Goal: Find specific page/section: Find specific page/section

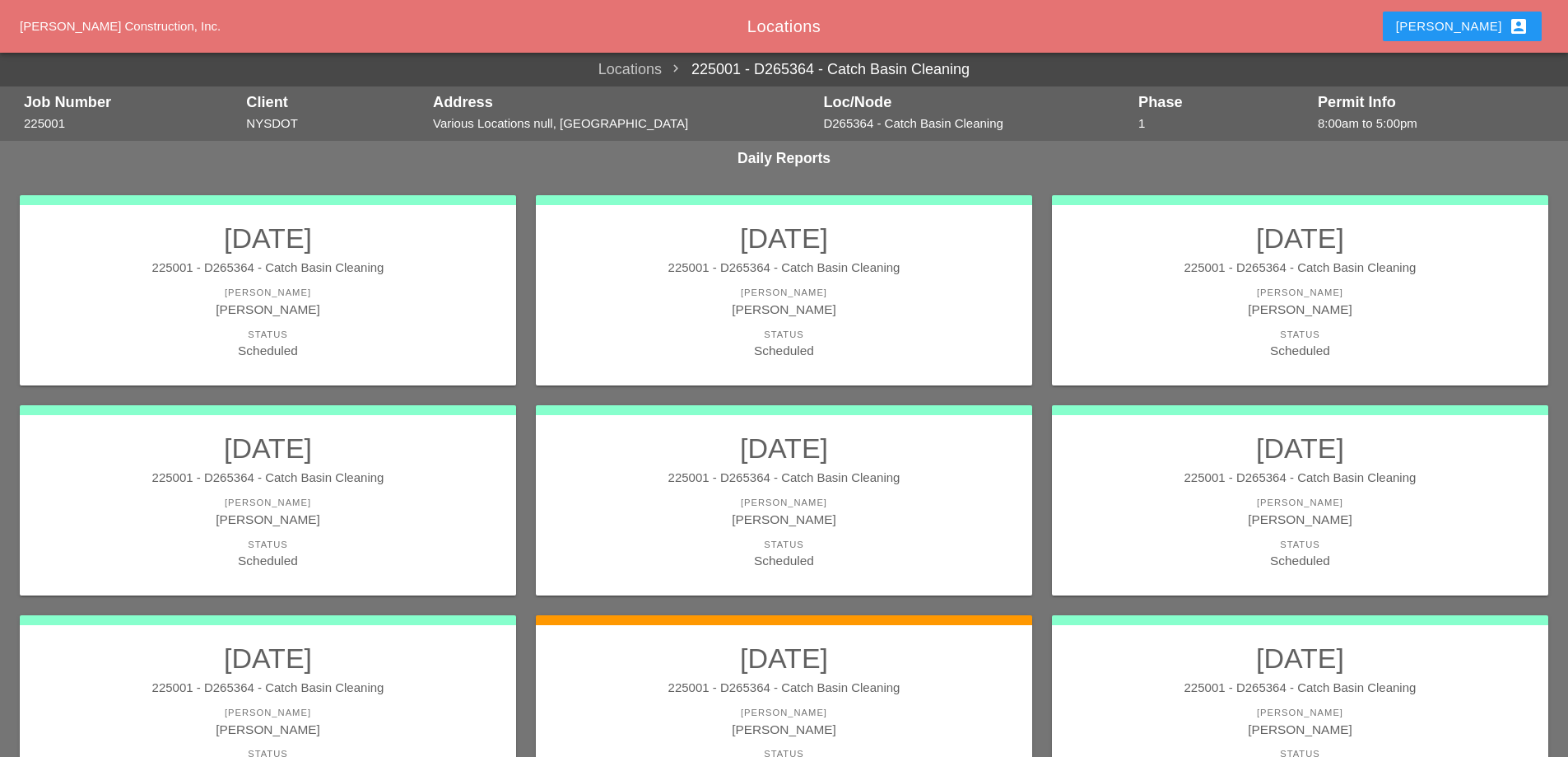
click at [864, 675] on link "[DATE] 225001 - D265364 - Catch Basin Cleaning [PERSON_NAME] [PERSON_NAME] Stat…" at bounding box center [784, 710] width 463 height 138
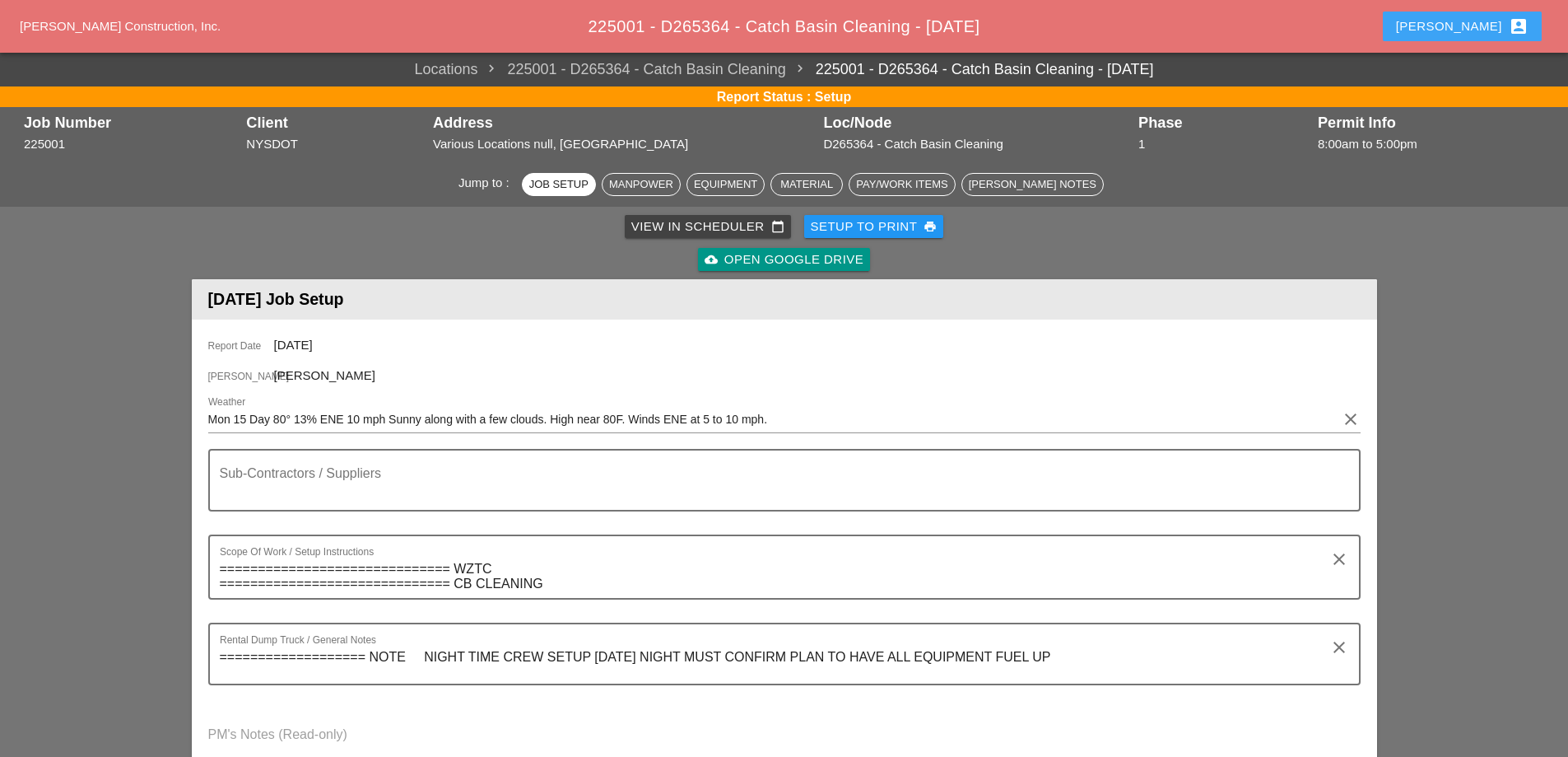
click at [1470, 18] on div "[PERSON_NAME] account_box" at bounding box center [1462, 26] width 132 height 19
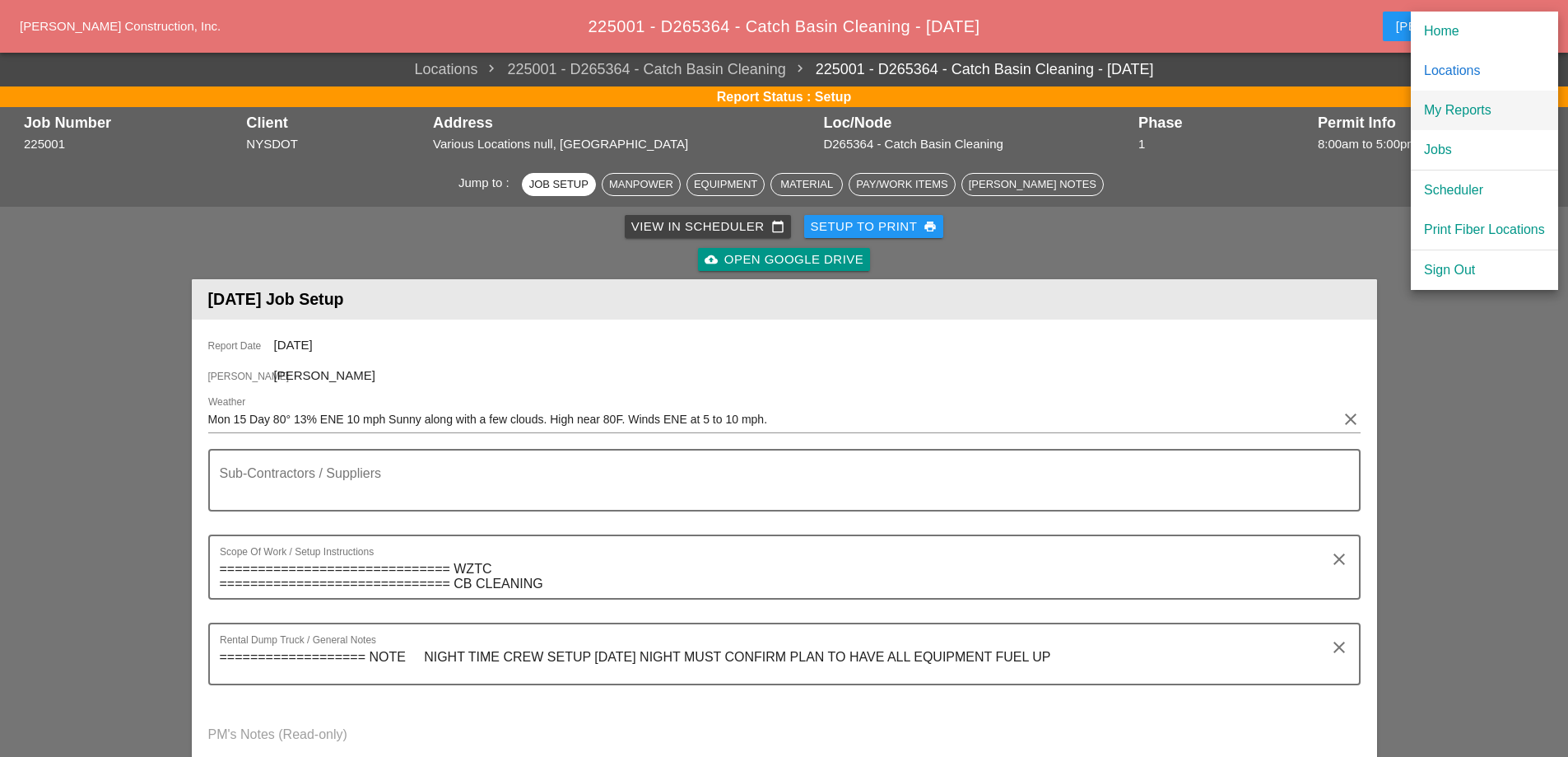
click at [1461, 96] on link "My Reports" at bounding box center [1484, 110] width 147 height 40
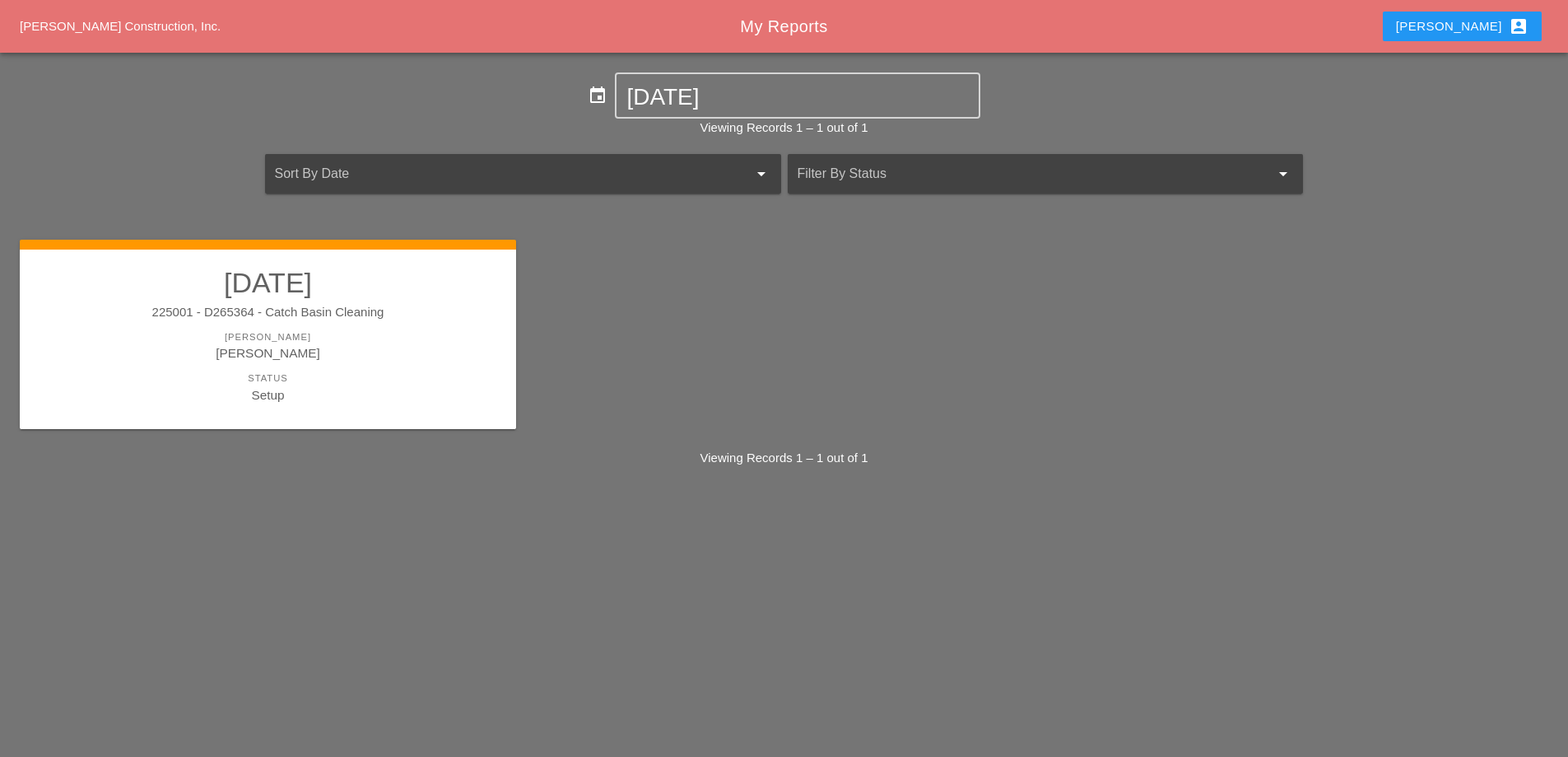
click at [1506, 25] on div "[PERSON_NAME] account_box" at bounding box center [1462, 26] width 132 height 19
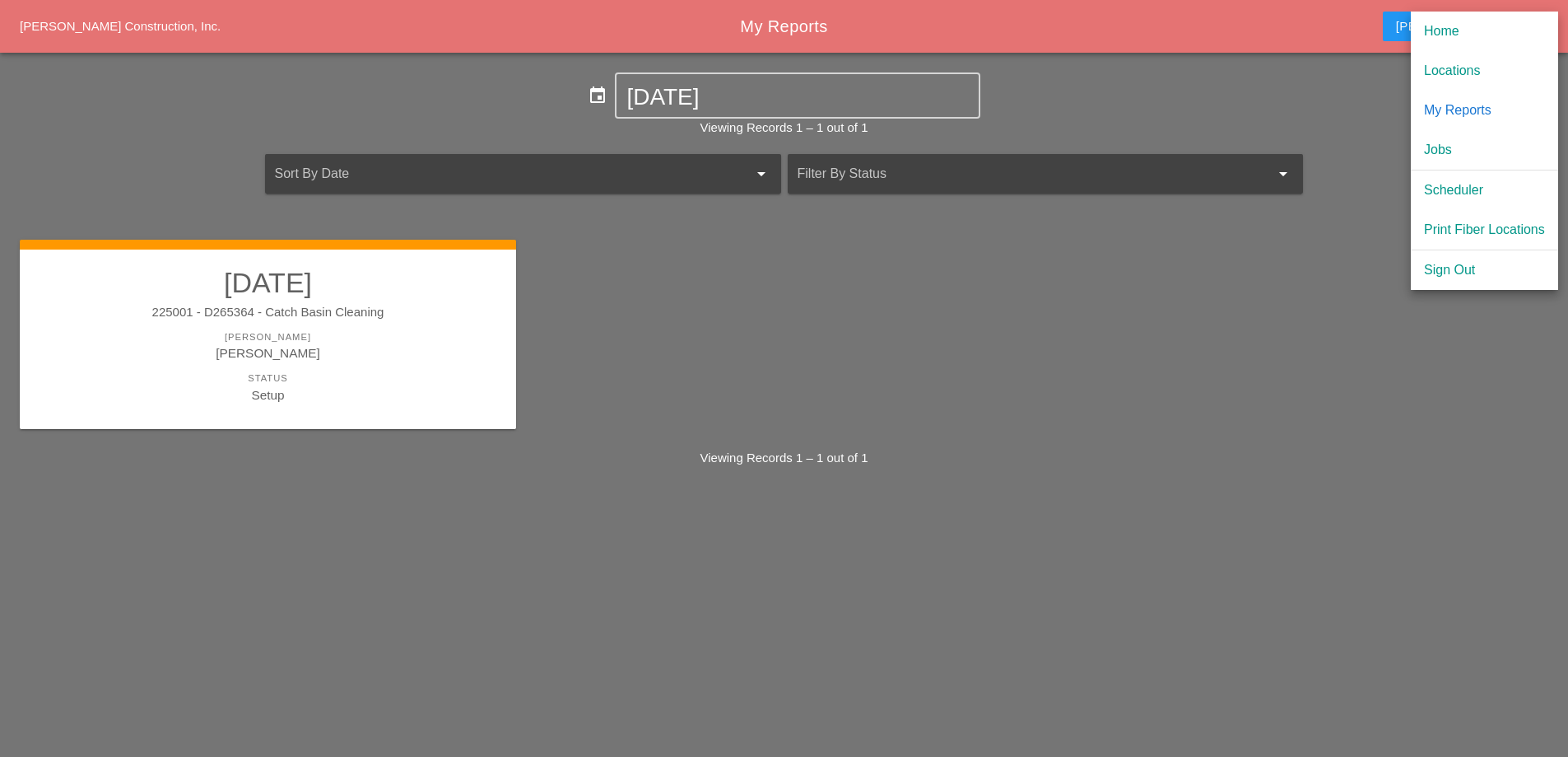
click at [693, 346] on div "[DATE] 225001 - D265364 - Catch Basin Cleaning [PERSON_NAME] [PERSON_NAME] Stat…" at bounding box center [784, 335] width 1549 height 210
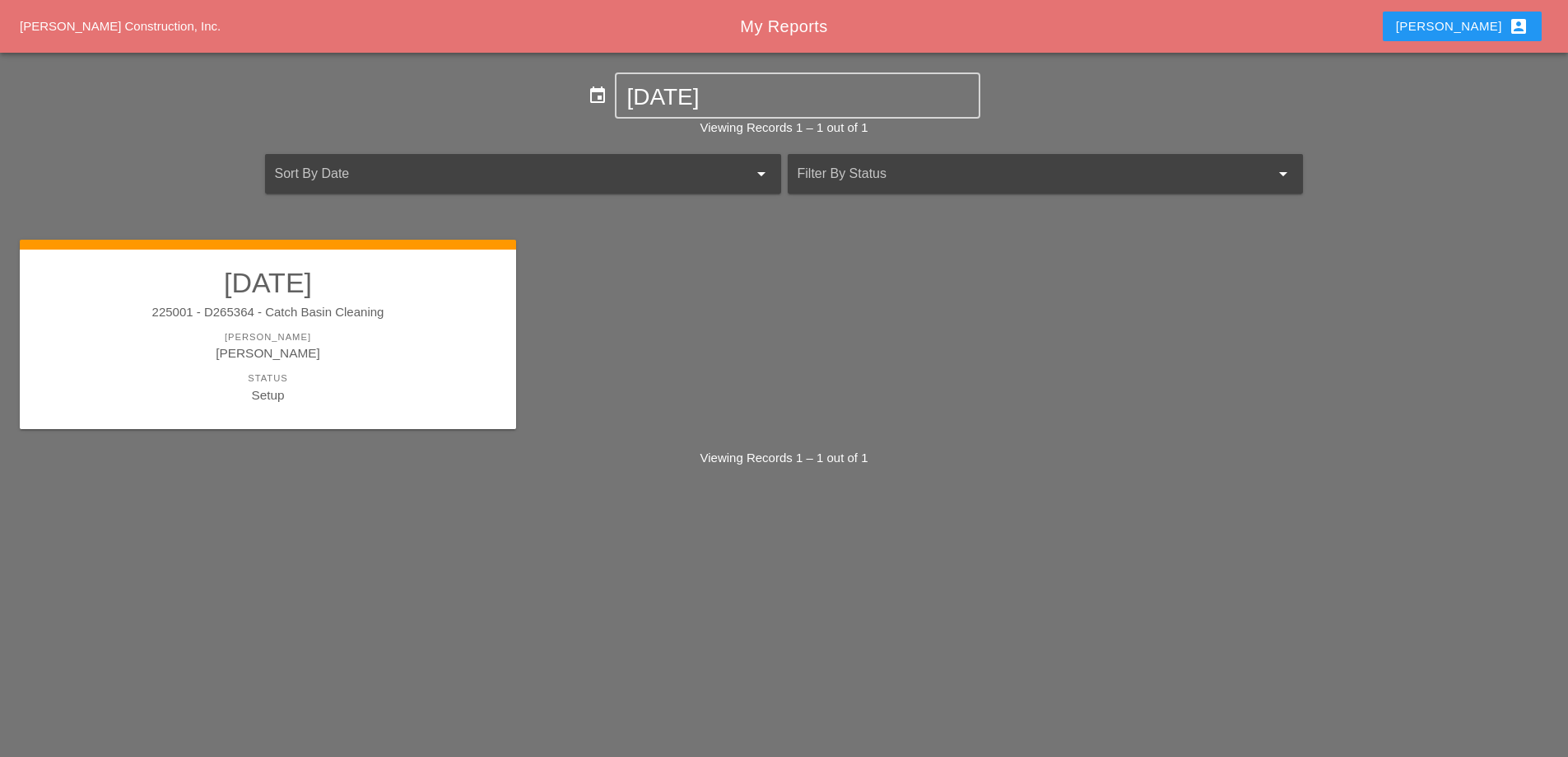
click at [341, 284] on h2 "[DATE]" at bounding box center [267, 282] width 463 height 33
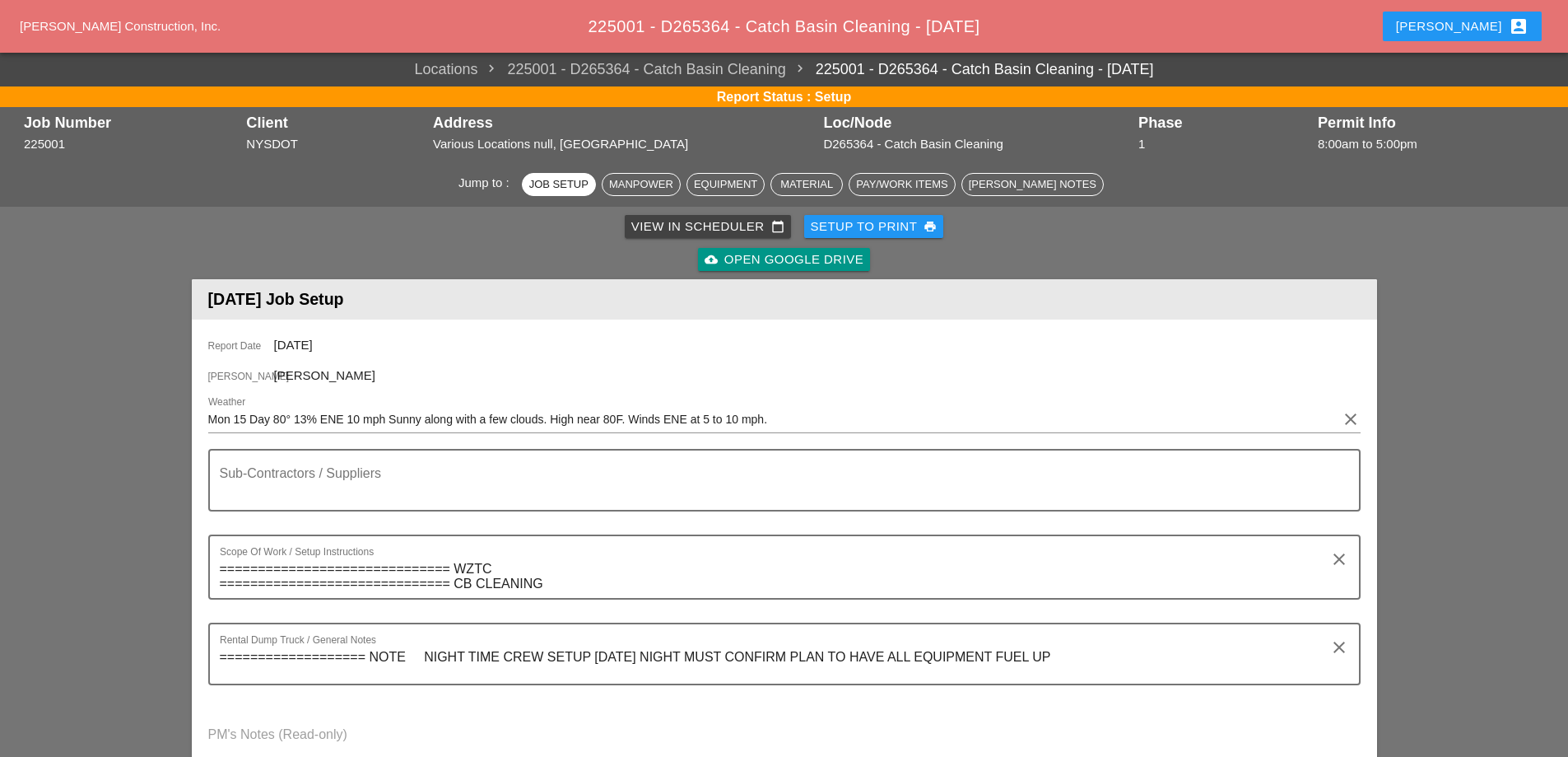
click at [302, 376] on span "[PERSON_NAME]" at bounding box center [325, 375] width 101 height 14
click at [751, 229] on div "View in Scheduler calendar_today" at bounding box center [707, 226] width 153 height 18
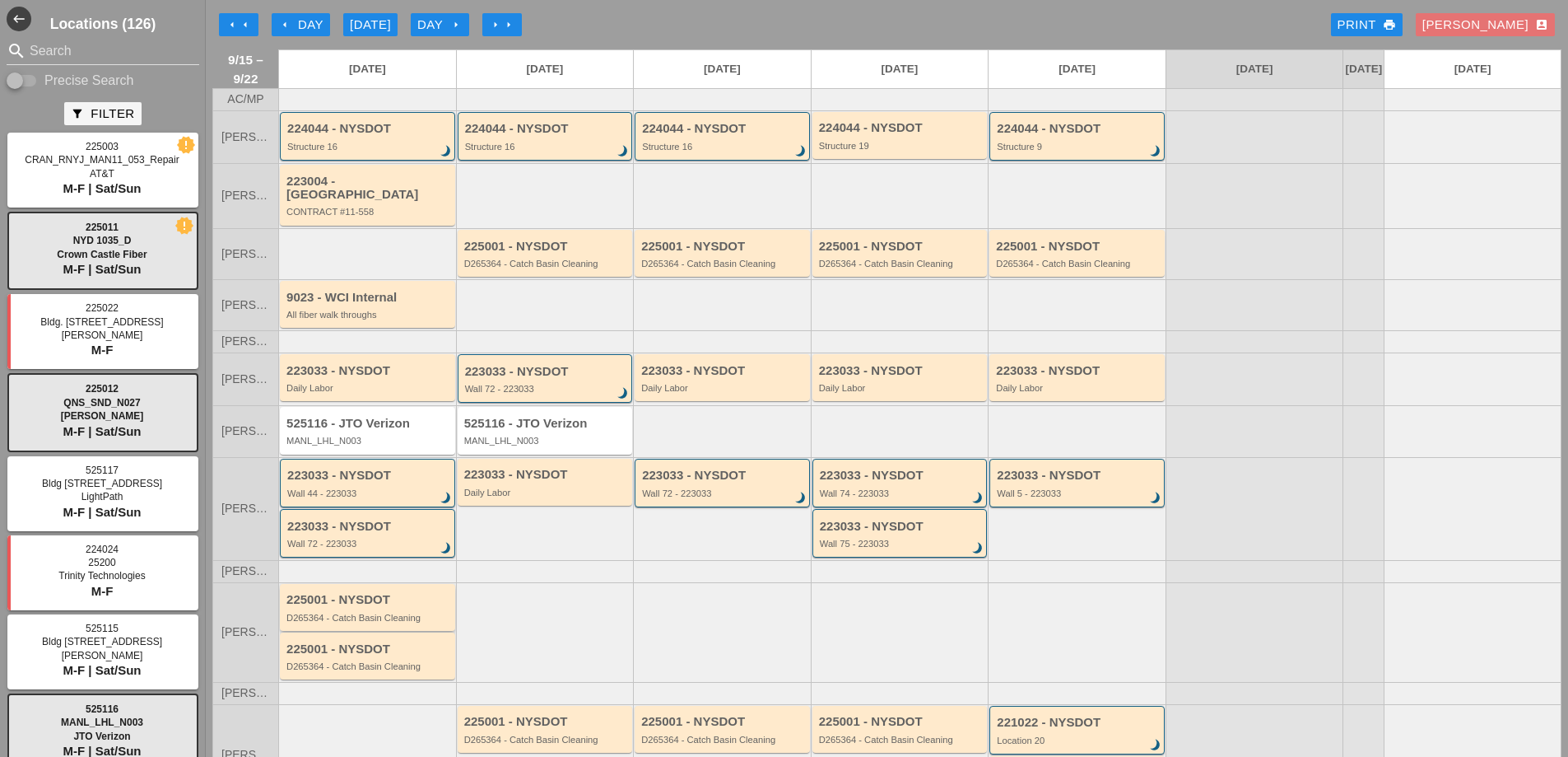
click at [345, 605] on div "225001 - NYSDOT D265364 - Catch Basin Cleaning" at bounding box center [369, 607] width 164 height 29
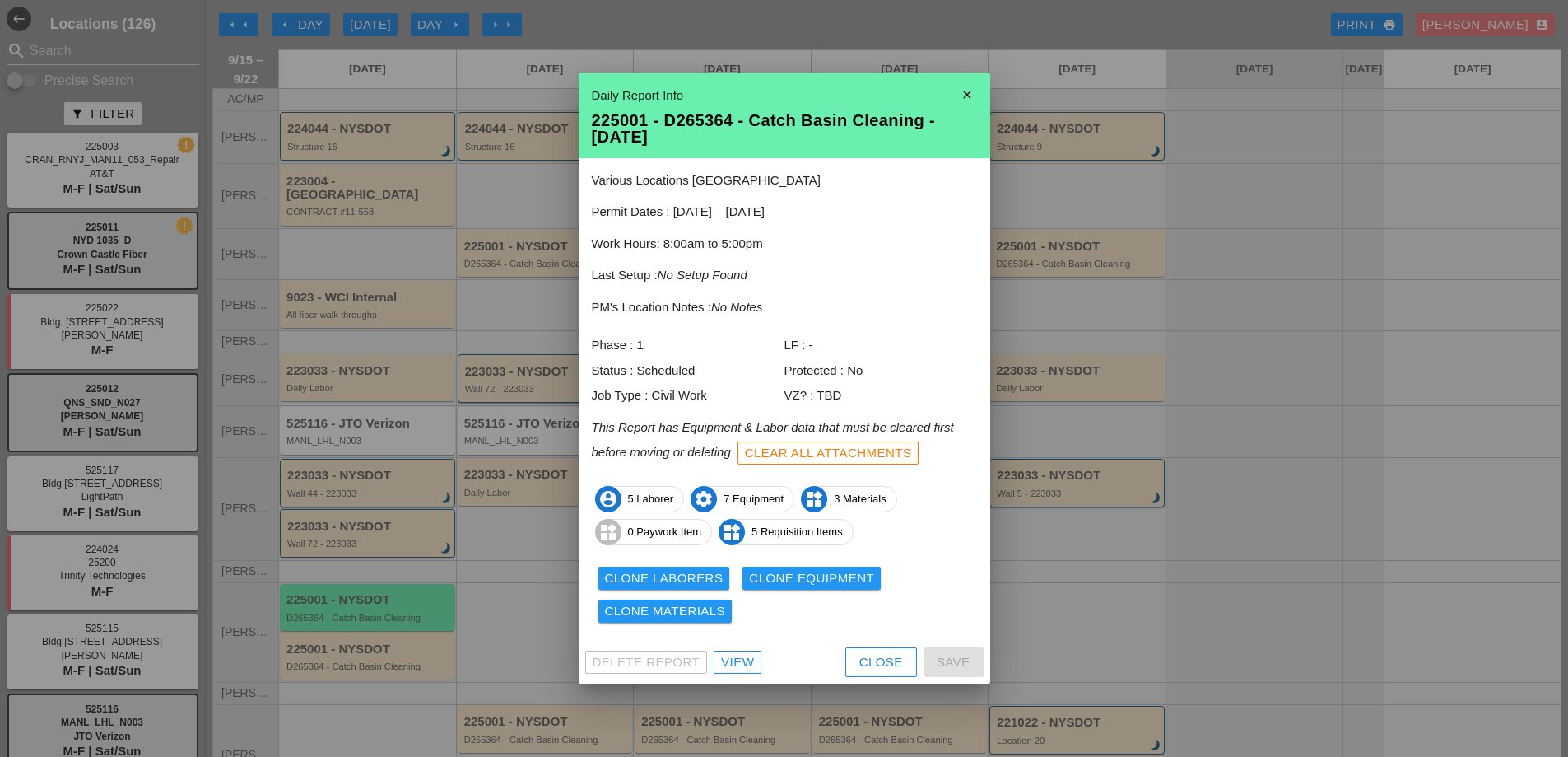
click at [369, 630] on div at bounding box center [784, 378] width 1568 height 757
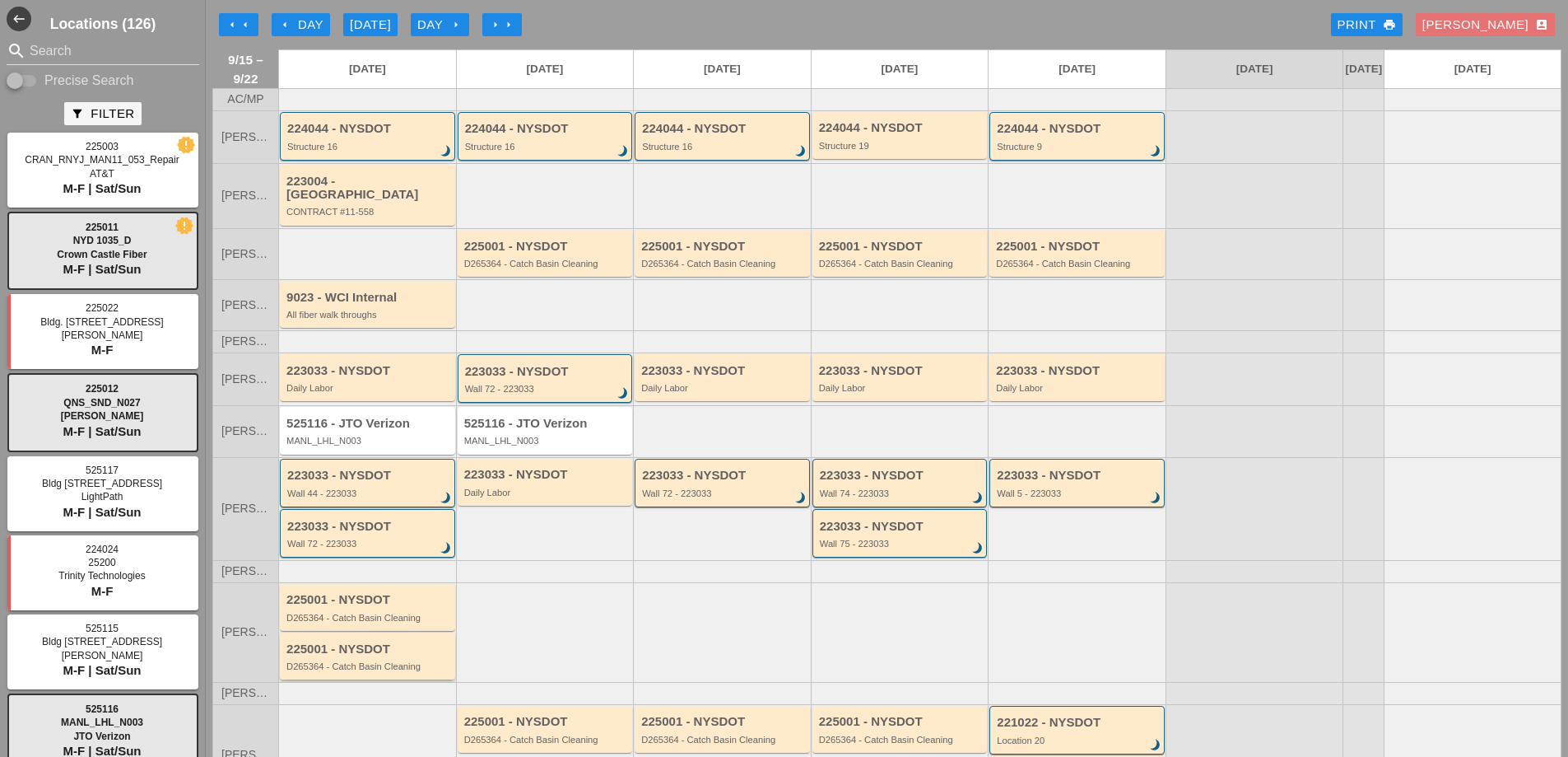
click at [363, 649] on div "225001 - NYSDOT" at bounding box center [369, 649] width 164 height 14
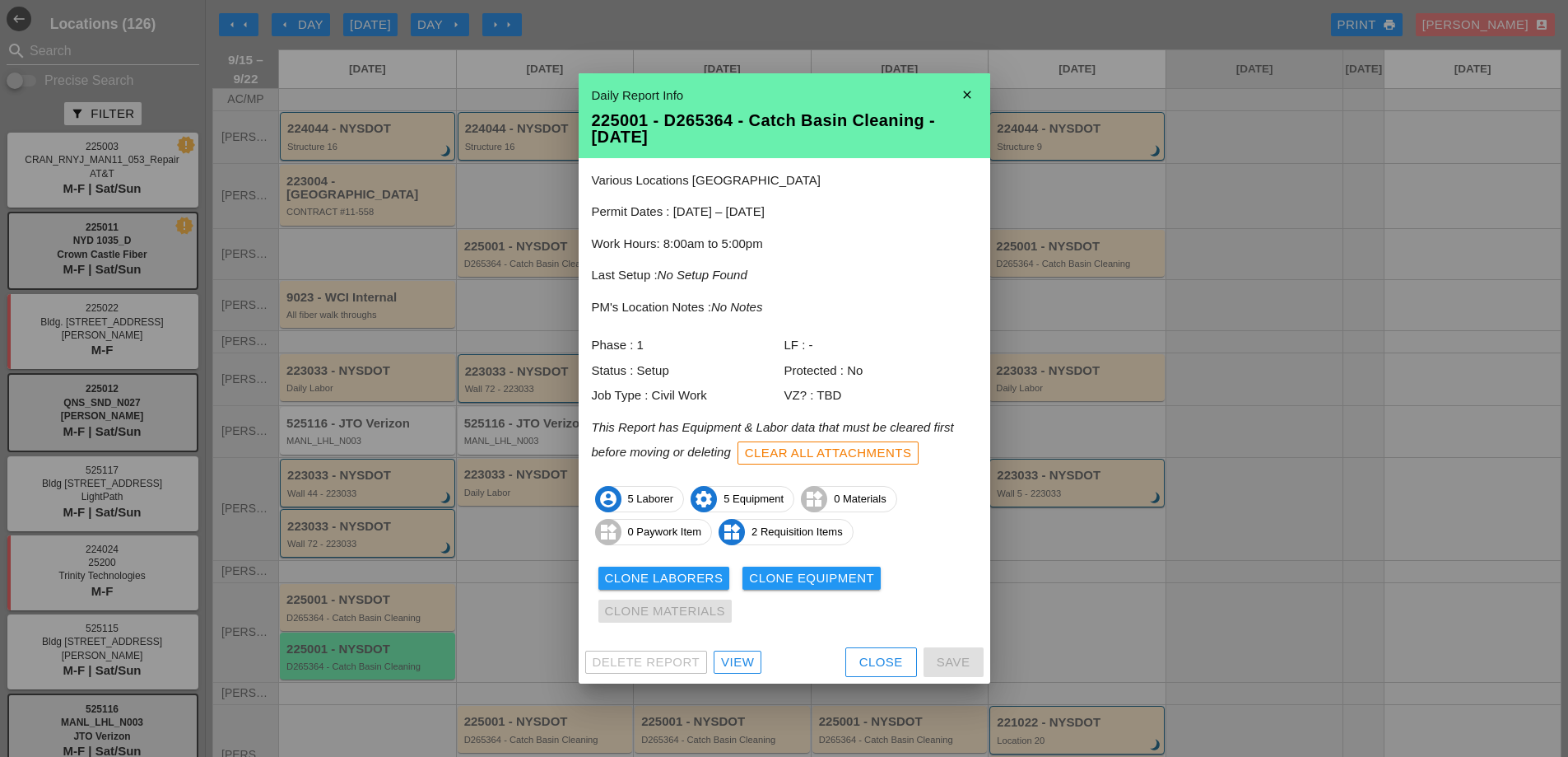
click at [363, 649] on div at bounding box center [784, 378] width 1568 height 757
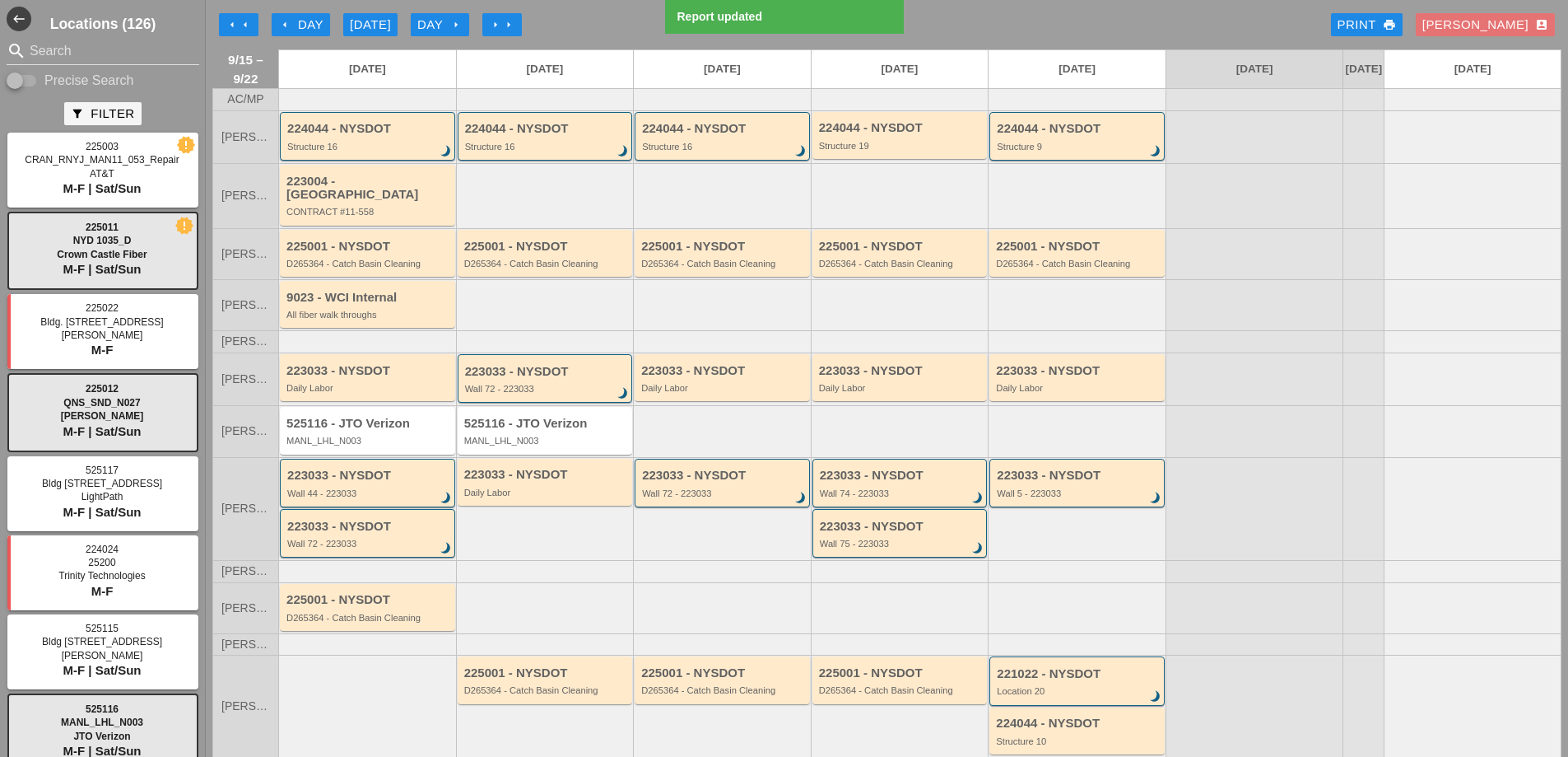
click at [1514, 21] on div "[PERSON_NAME] account_box" at bounding box center [1484, 24] width 125 height 18
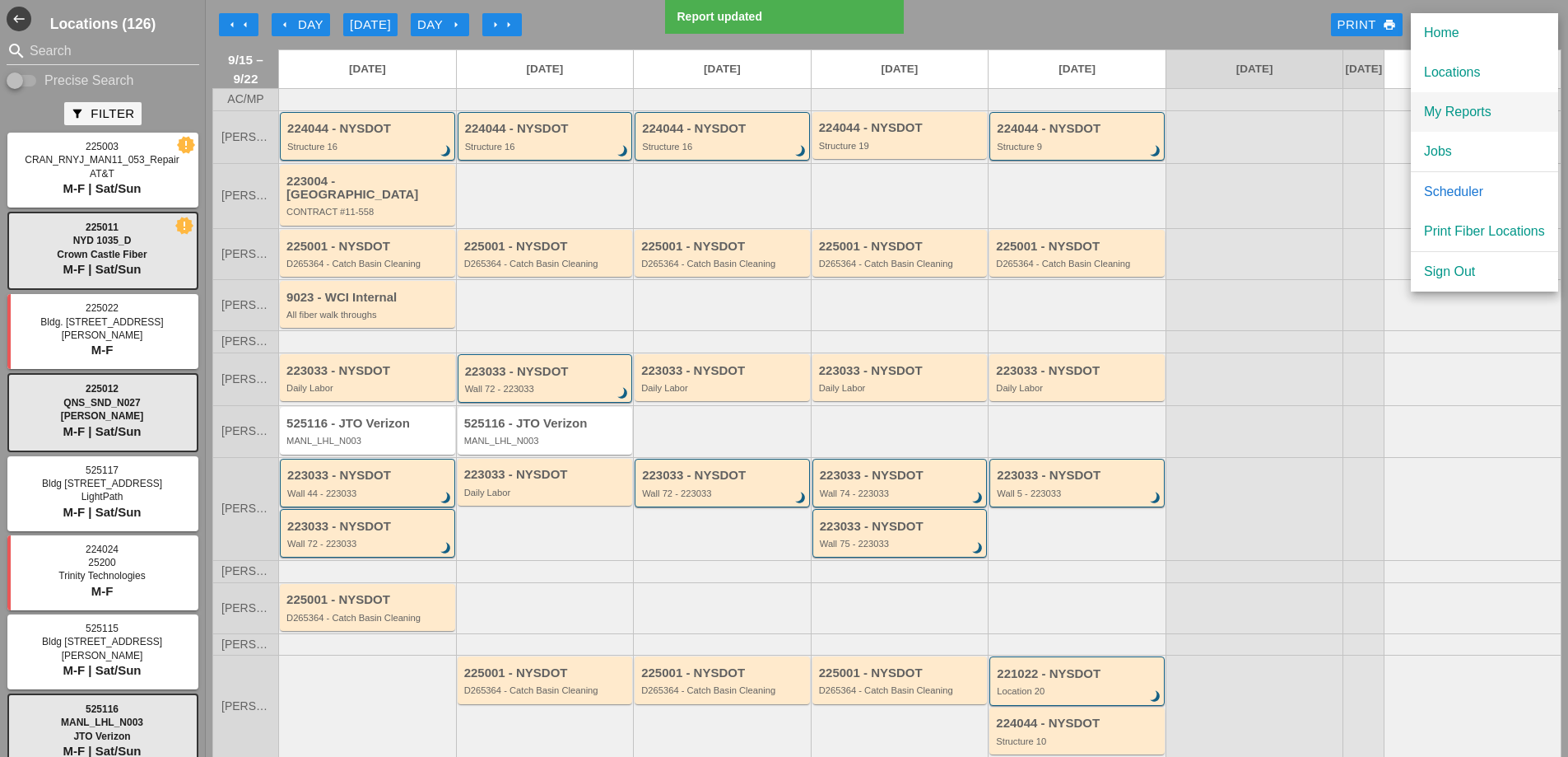
click at [1467, 102] on div "My Reports" at bounding box center [1484, 112] width 121 height 19
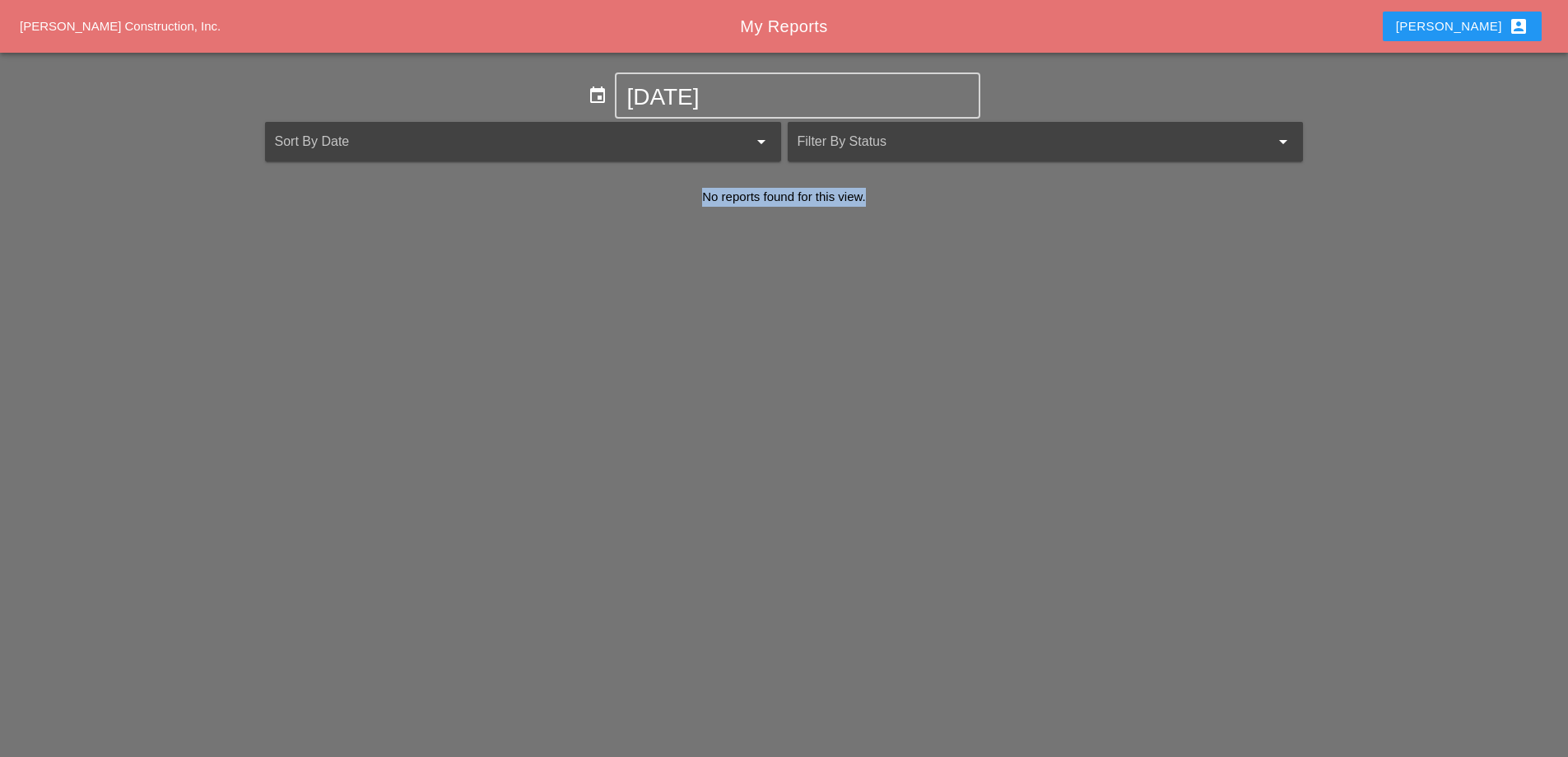
drag, startPoint x: 682, startPoint y: 196, endPoint x: 627, endPoint y: 198, distance: 55.0
click at [624, 196] on div "event [DATE] Sort By Date arrow_drop_down Filter By Status arrow_drop_down No r…" at bounding box center [784, 146] width 1568 height 187
click at [876, 244] on div "[PERSON_NAME] Construction, Inc. My Reports [PERSON_NAME] account_box event [DA…" at bounding box center [784, 378] width 1568 height 757
click at [1476, 23] on div "[PERSON_NAME] account_box" at bounding box center [1462, 26] width 132 height 19
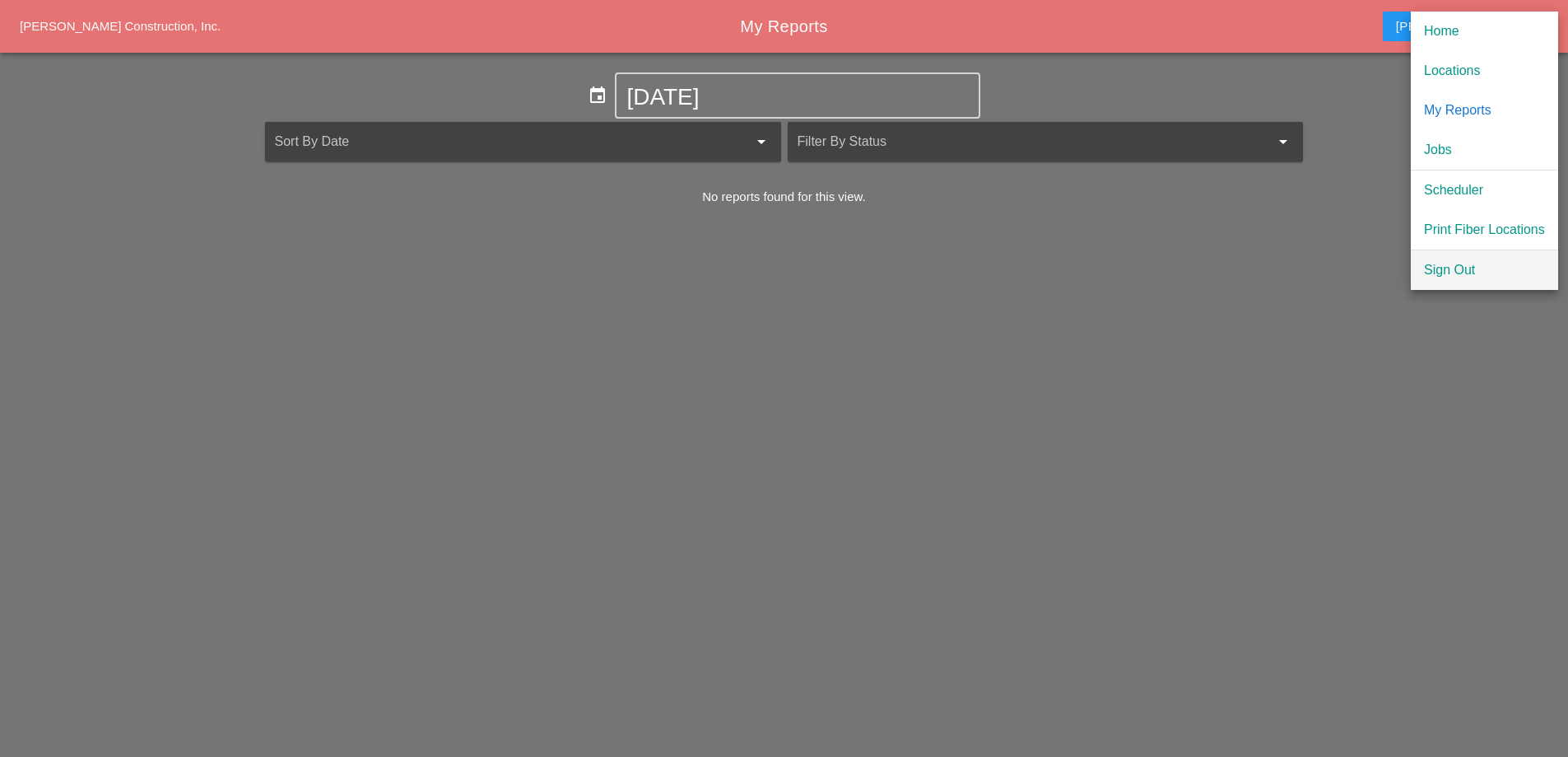
click at [1479, 271] on div "Sign Out" at bounding box center [1484, 270] width 121 height 19
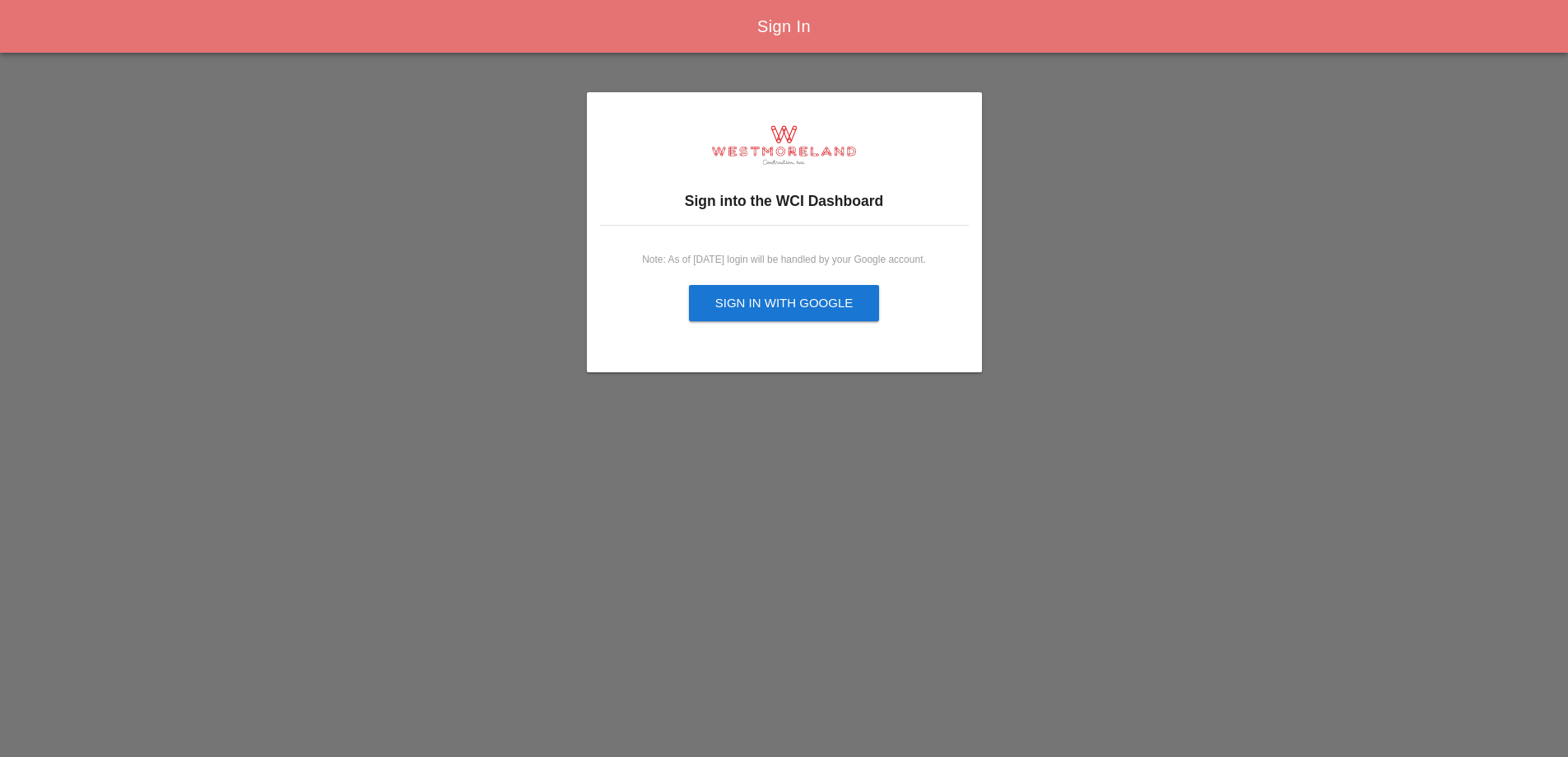
click at [776, 315] on button "Sign in with Google" at bounding box center [784, 303] width 191 height 36
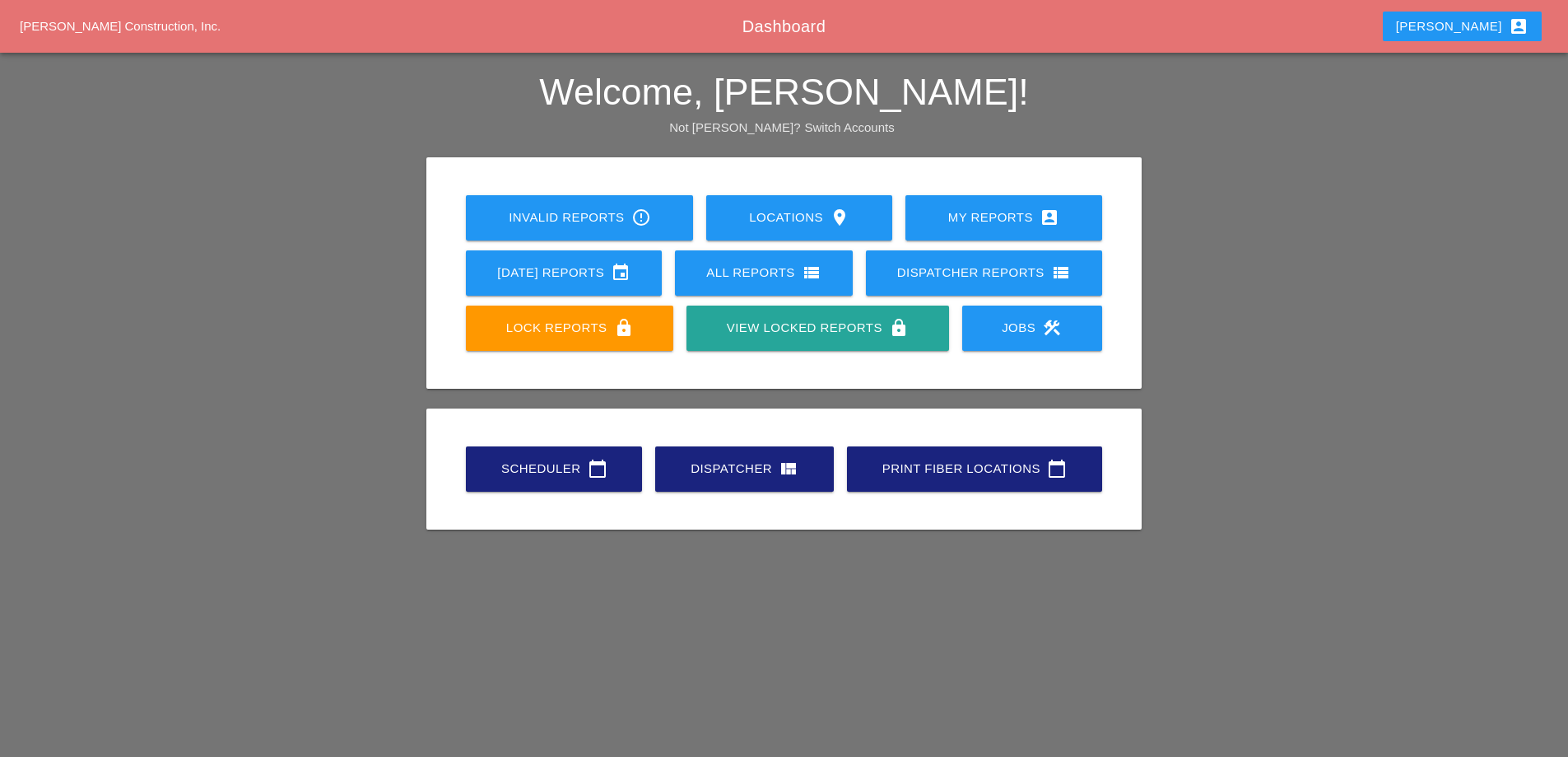
click at [566, 473] on div "Scheduler calendar_today" at bounding box center [553, 468] width 124 height 19
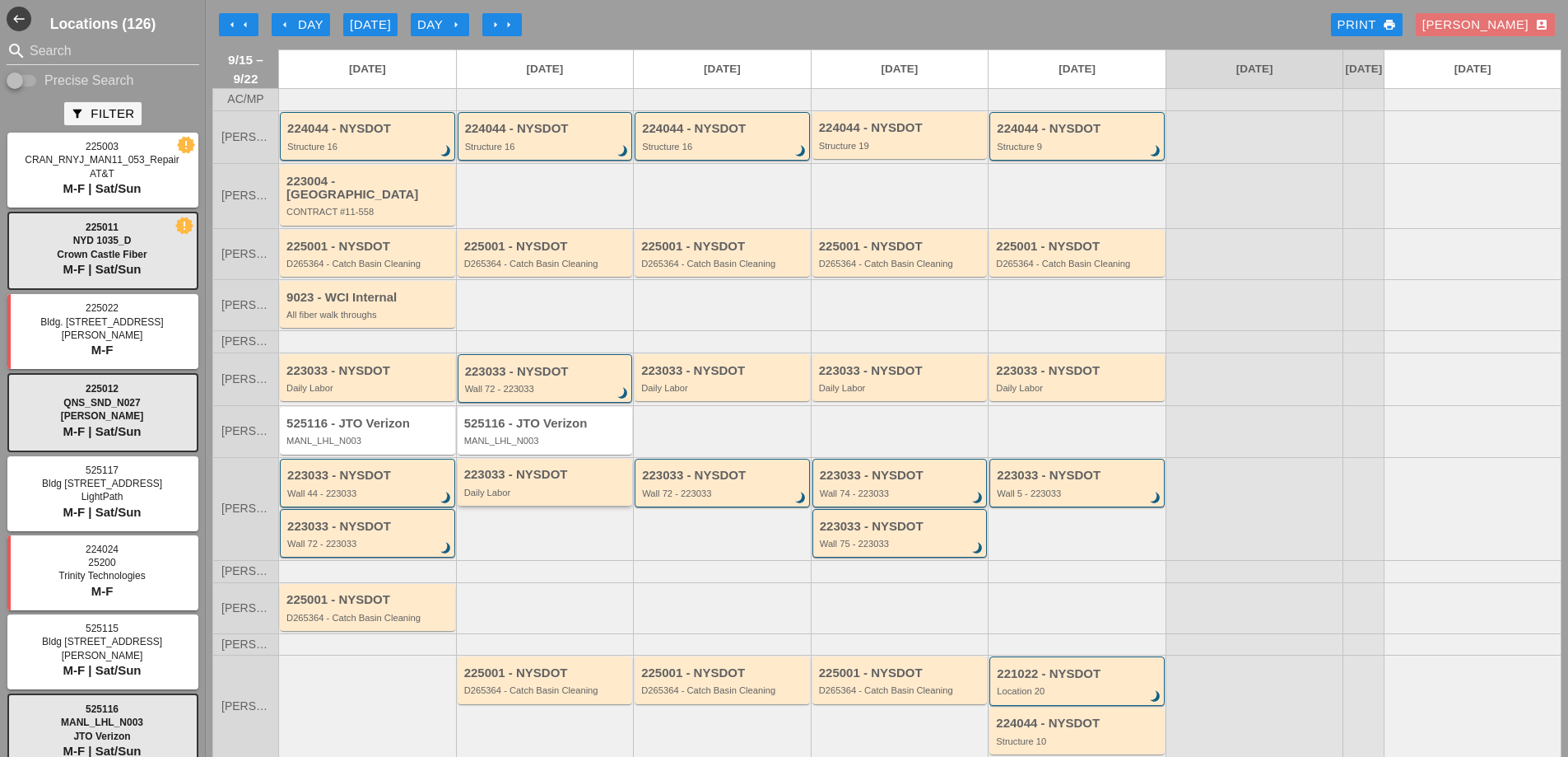
scroll to position [106, 0]
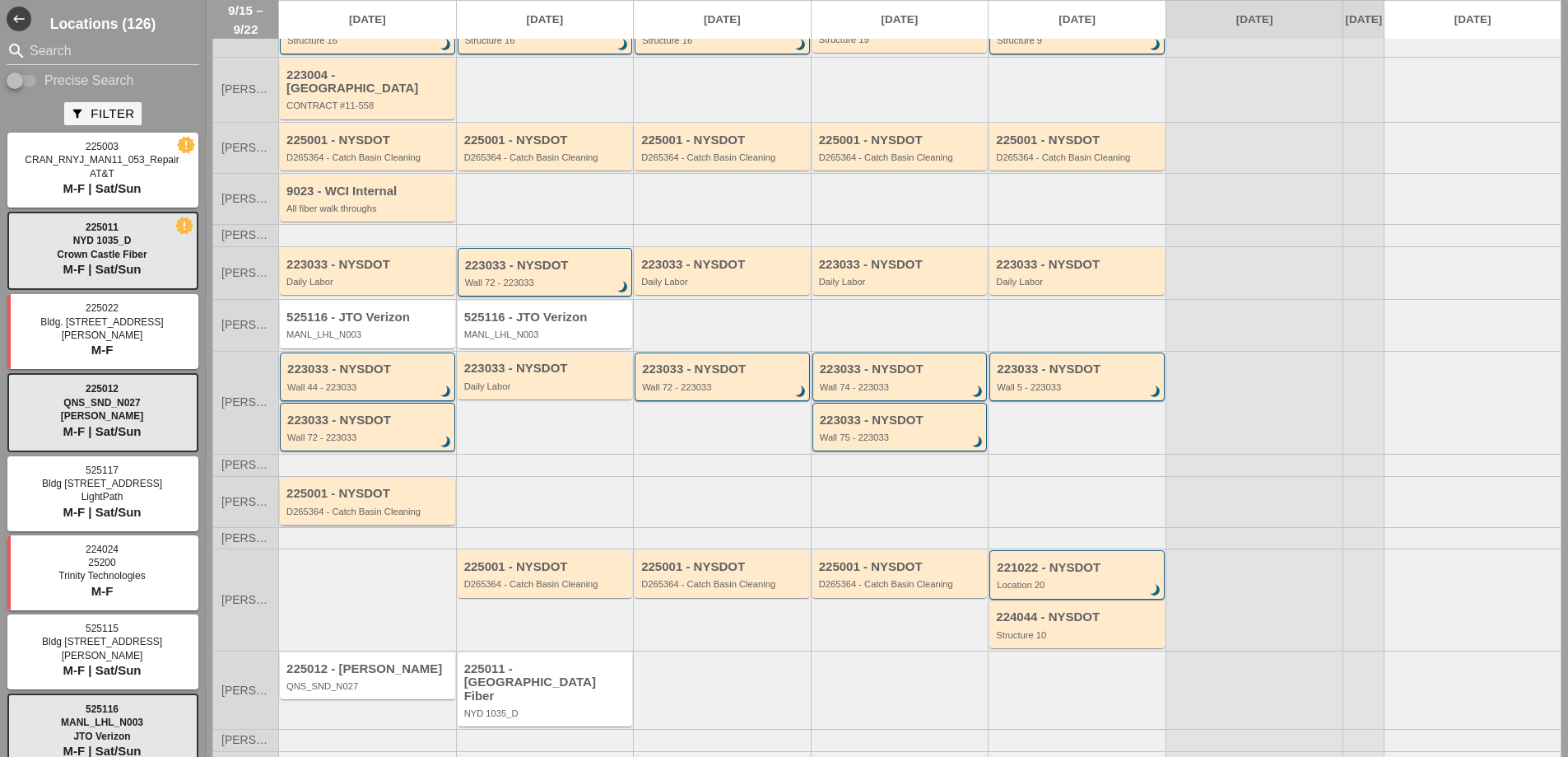
click at [400, 509] on div "D265364 - Catch Basin Cleaning" at bounding box center [369, 511] width 164 height 10
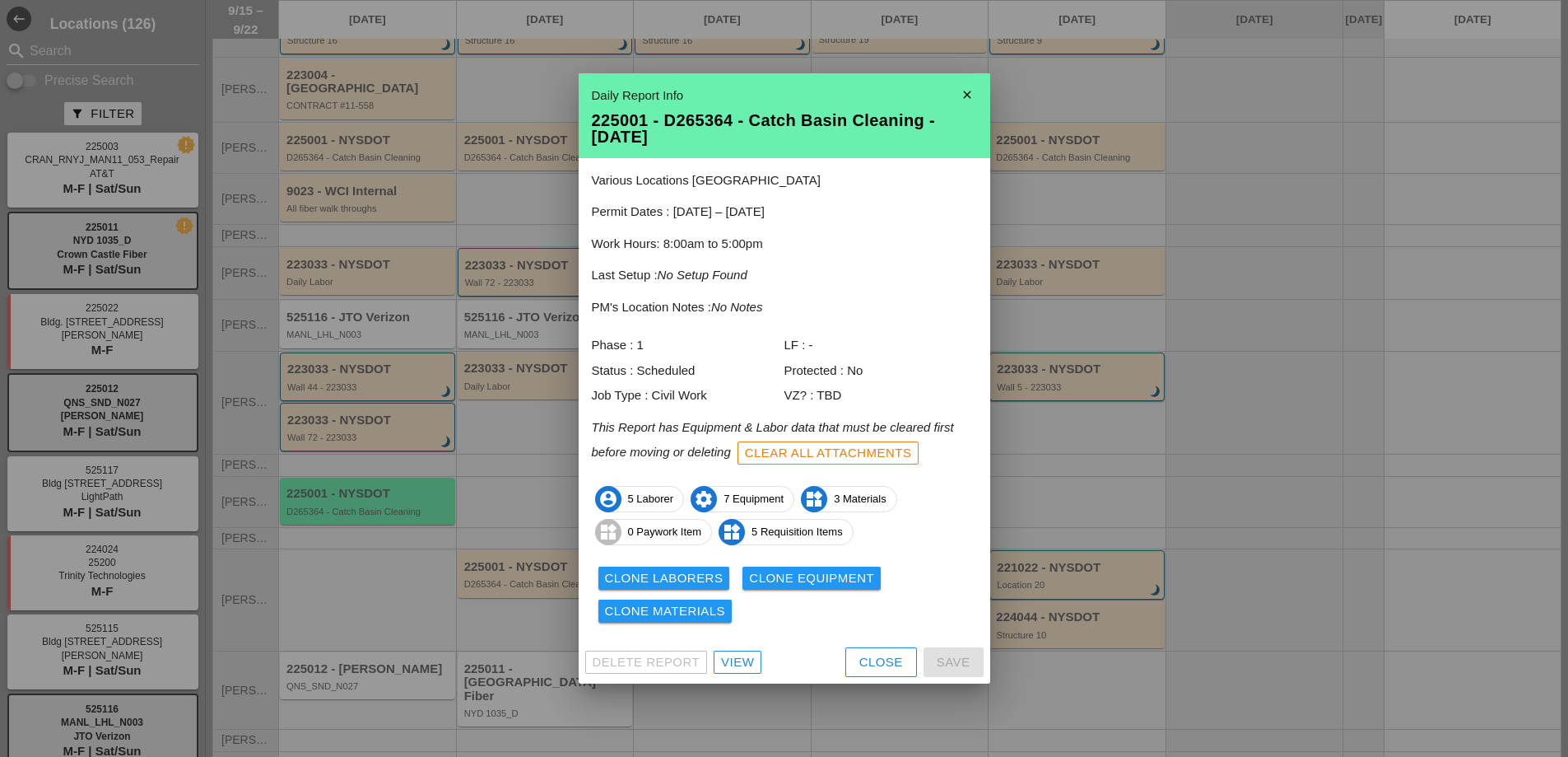
click at [749, 662] on div "View" at bounding box center [737, 662] width 33 height 18
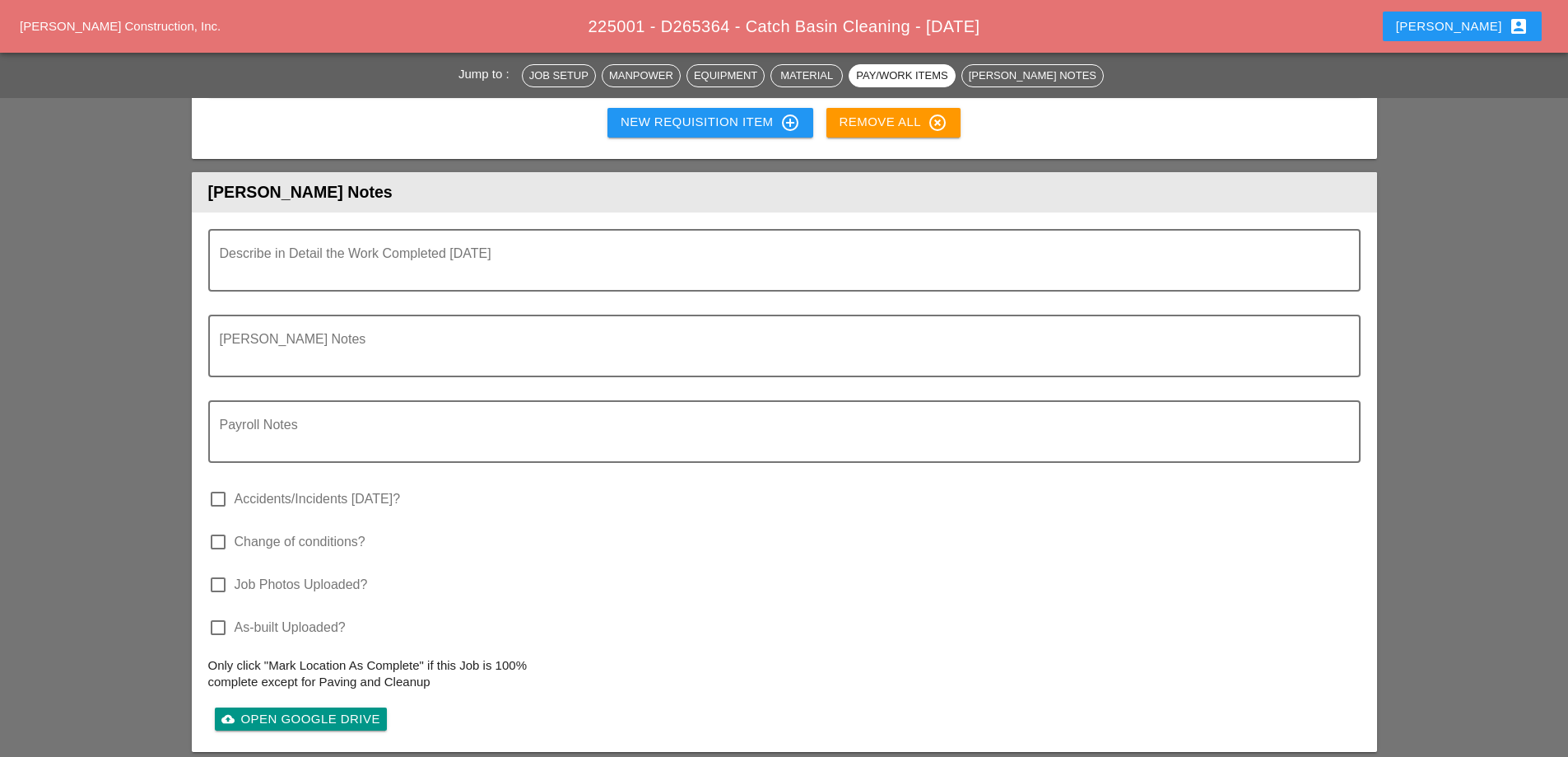
scroll to position [2775, 0]
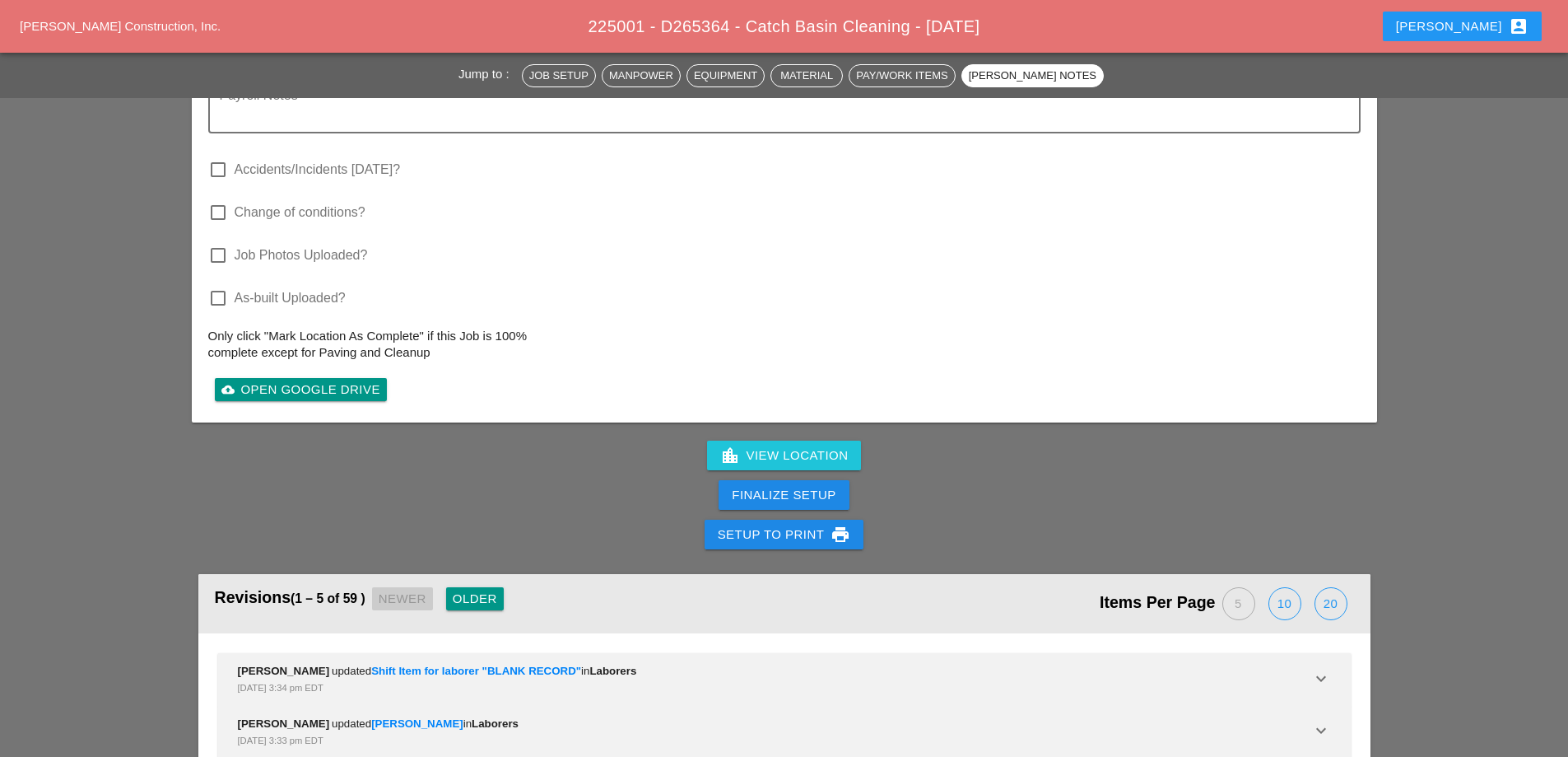
click at [787, 486] on div "Finalize Setup" at bounding box center [783, 494] width 104 height 18
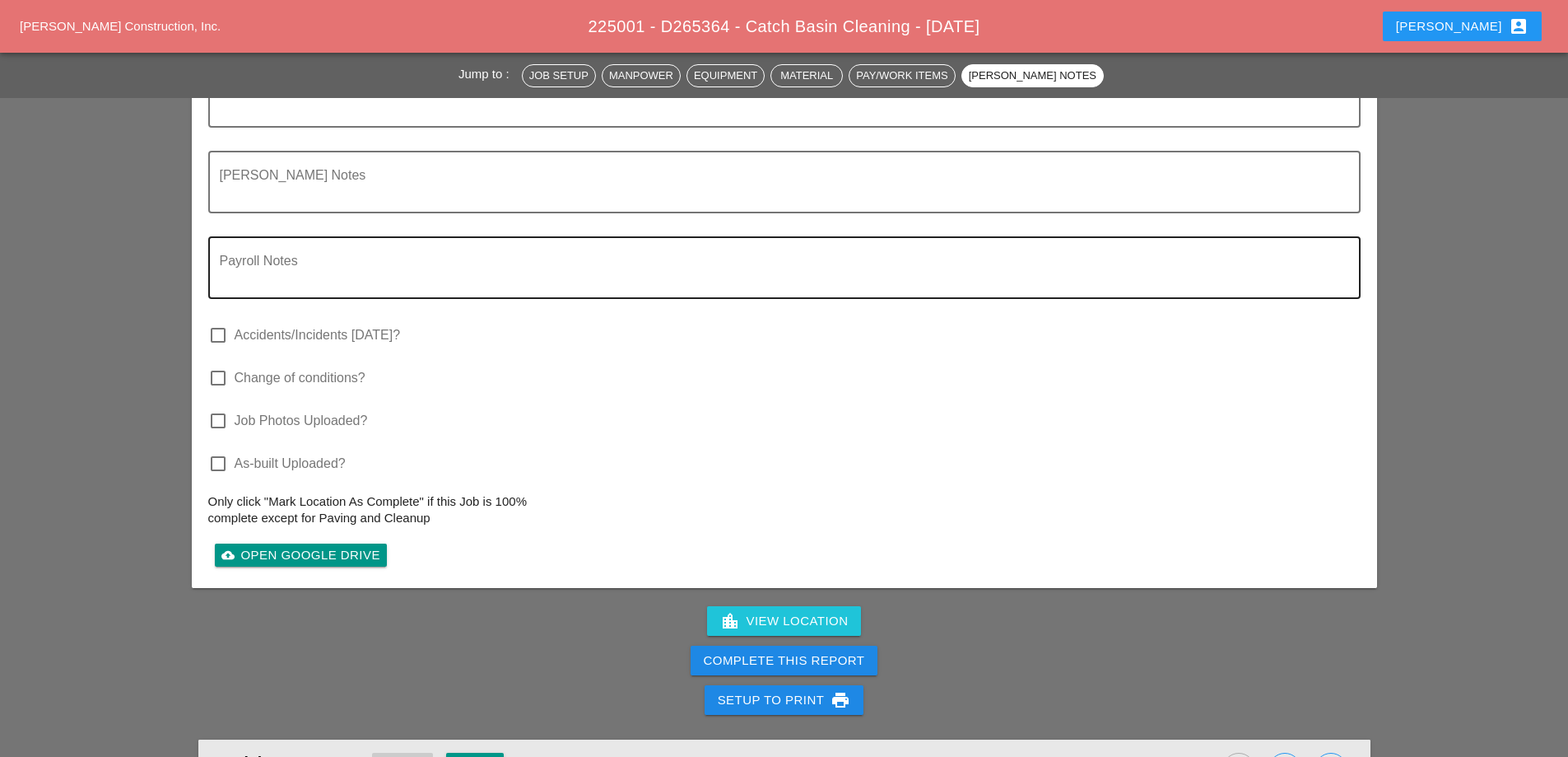
scroll to position [2446, 0]
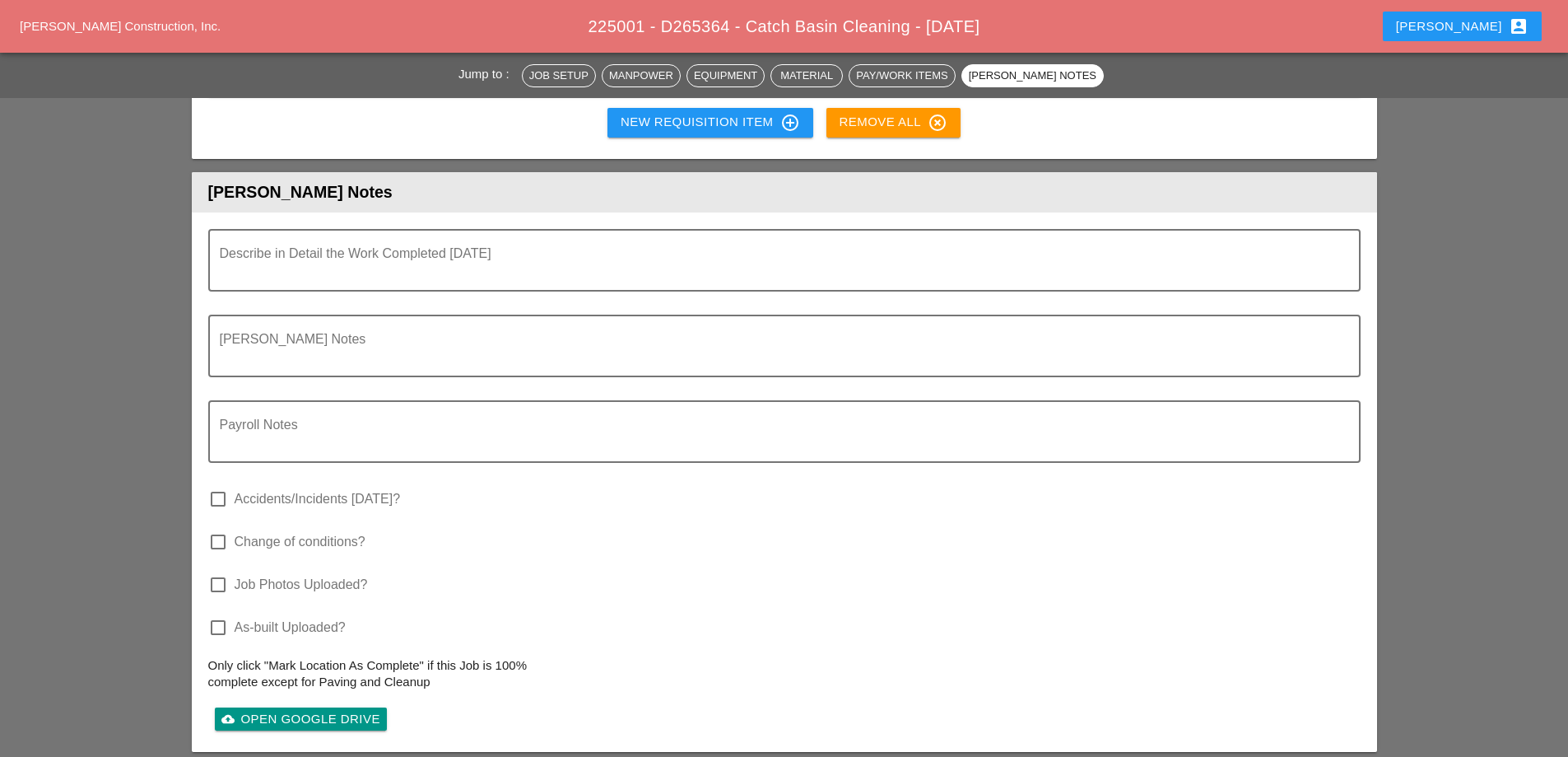
click at [1461, 28] on div "Stephen account_box" at bounding box center [1462, 26] width 132 height 19
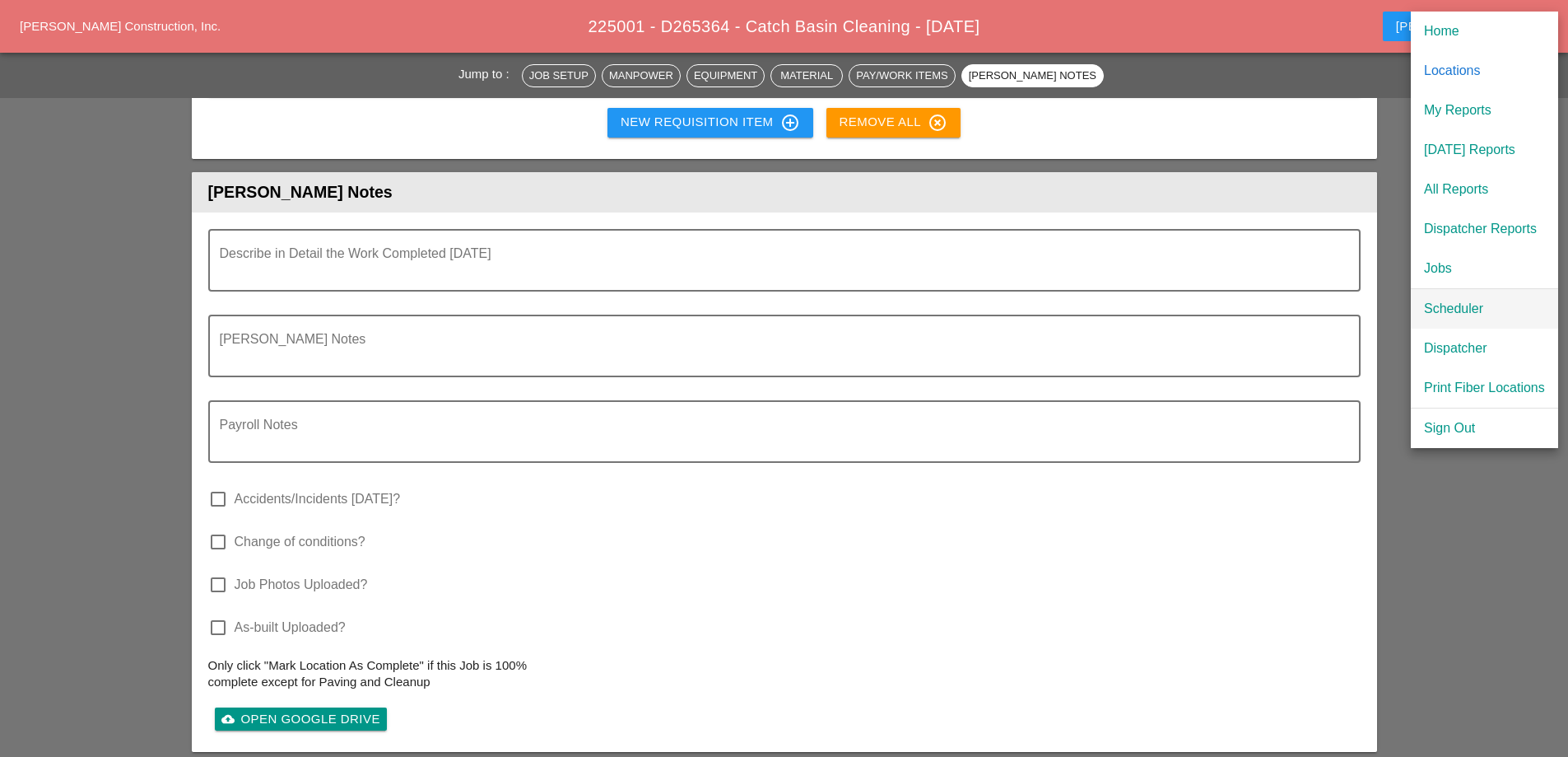
click at [1441, 303] on div "Scheduler" at bounding box center [1484, 308] width 121 height 19
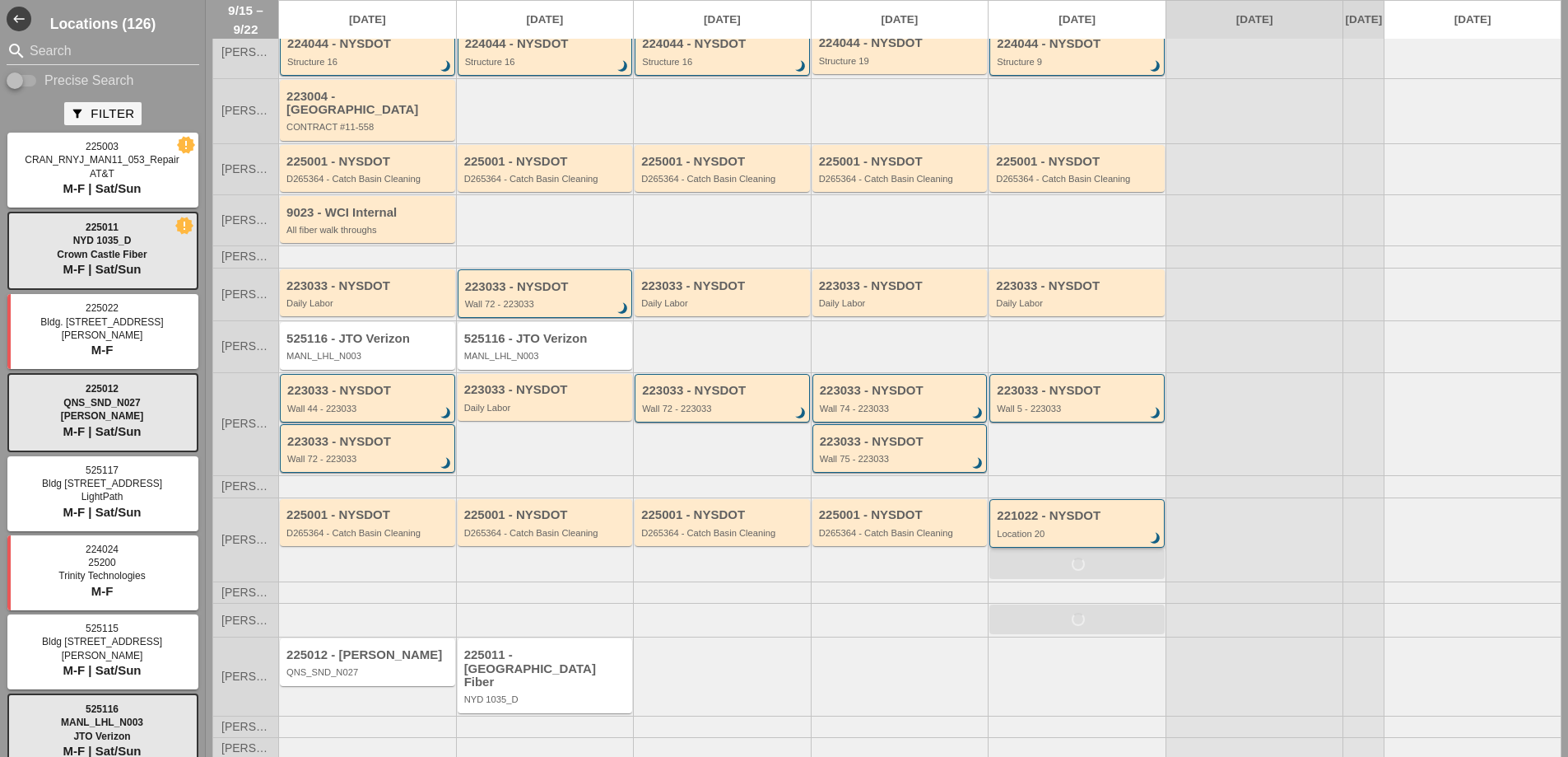
scroll to position [90, 0]
